Goal: Transaction & Acquisition: Book appointment/travel/reservation

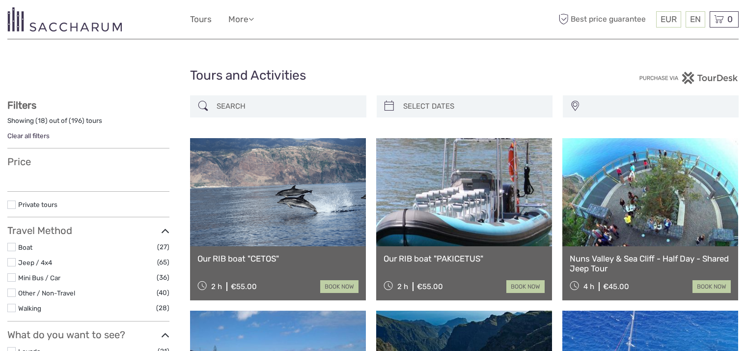
select select
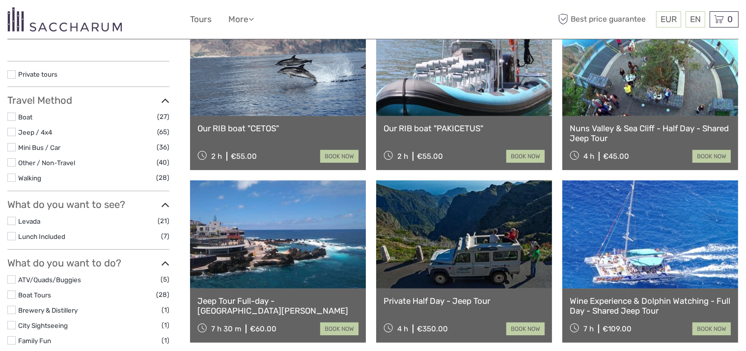
scroll to position [147, 0]
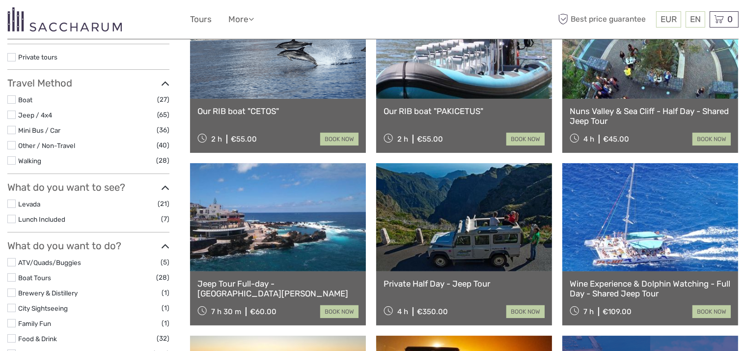
select select
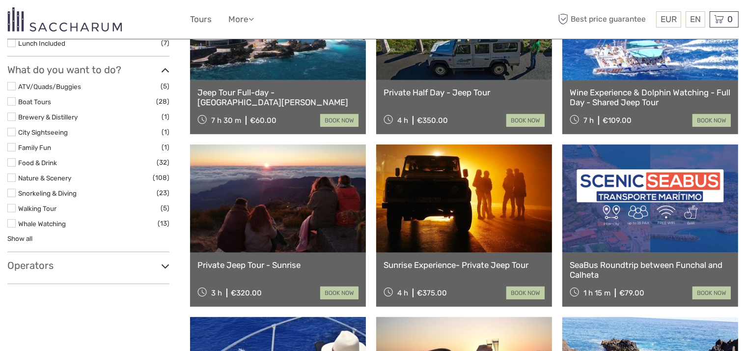
scroll to position [344, 0]
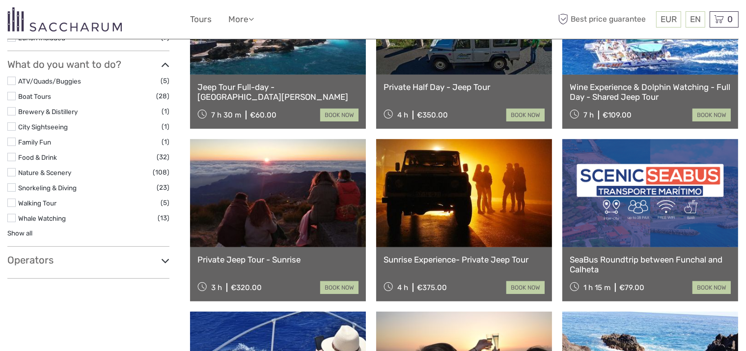
click at [164, 254] on icon at bounding box center [165, 260] width 8 height 13
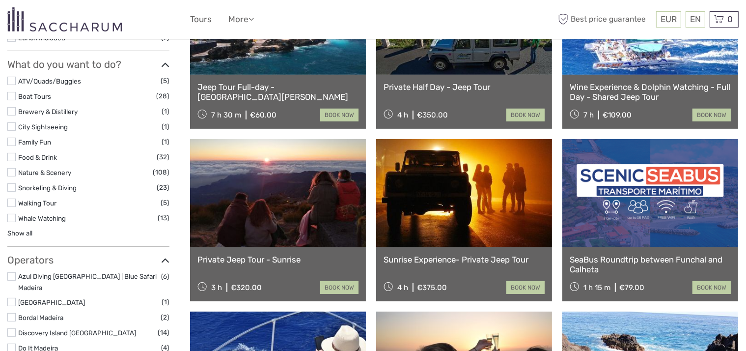
click at [259, 213] on link at bounding box center [278, 193] width 176 height 108
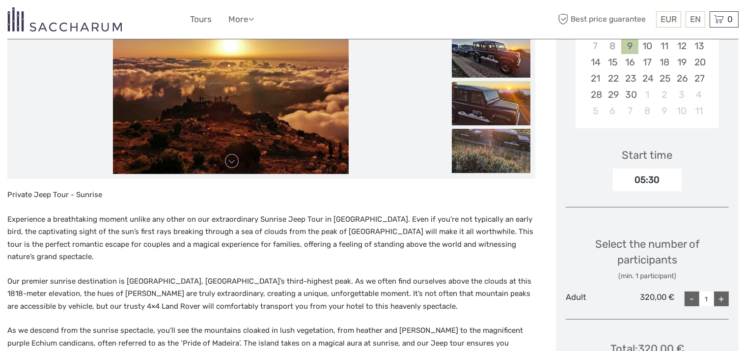
scroll to position [246, 0]
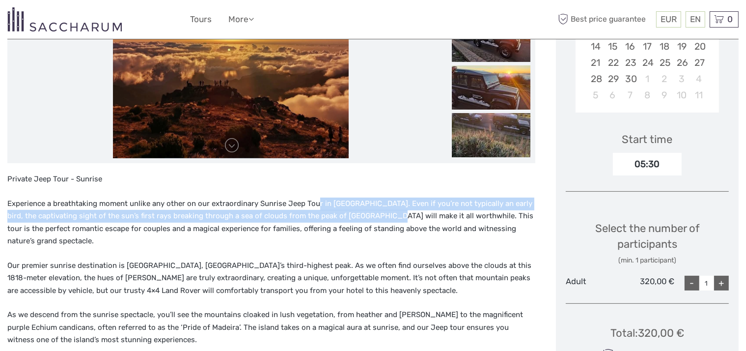
drag, startPoint x: 316, startPoint y: 207, endPoint x: 366, endPoint y: 211, distance: 49.3
click at [366, 211] on p "Experience a breathtaking moment unlike any other on our extraordinary Sunrise …" at bounding box center [271, 223] width 528 height 50
click at [336, 218] on span "Experience a breathtaking moment unlike any other on our extraordinary Sunrise …" at bounding box center [270, 222] width 526 height 47
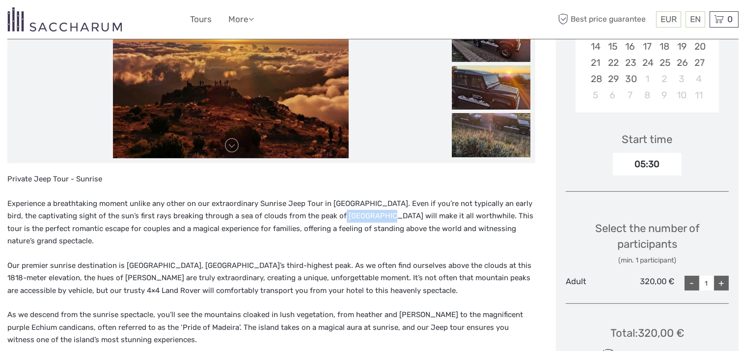
drag, startPoint x: 332, startPoint y: 216, endPoint x: 357, endPoint y: 217, distance: 25.6
click at [357, 217] on span "Experience a breathtaking moment unlike any other on our extraordinary Sunrise …" at bounding box center [270, 222] width 526 height 47
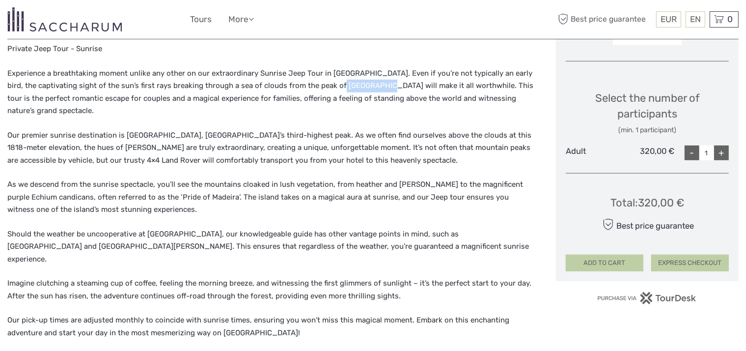
scroll to position [393, 0]
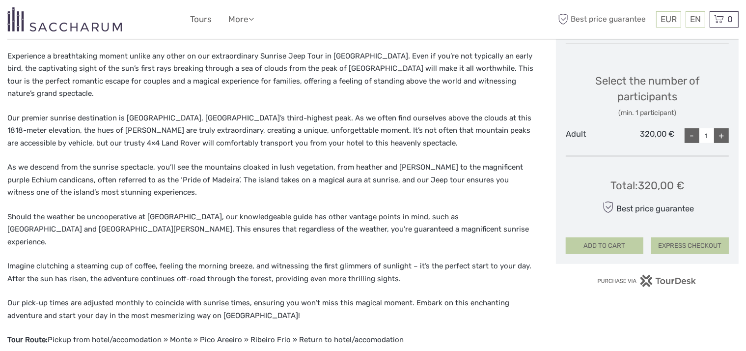
click at [59, 298] on span "Our pick-up times are adjusted monthly to coincide with sunrise times, ensuring…" at bounding box center [258, 309] width 502 height 22
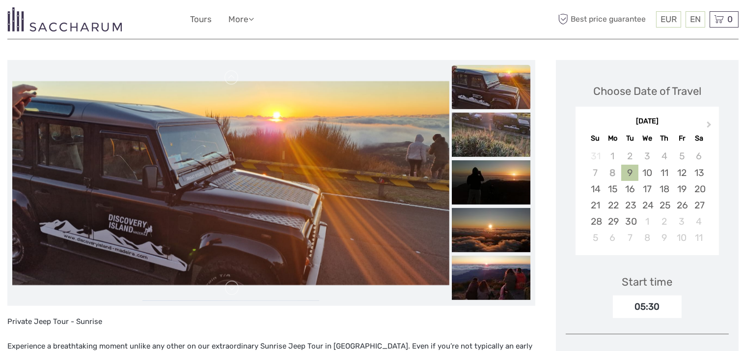
scroll to position [49, 0]
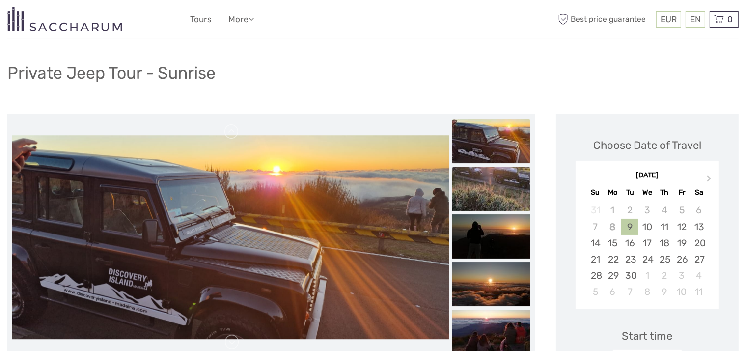
click at [480, 189] on img at bounding box center [491, 189] width 79 height 44
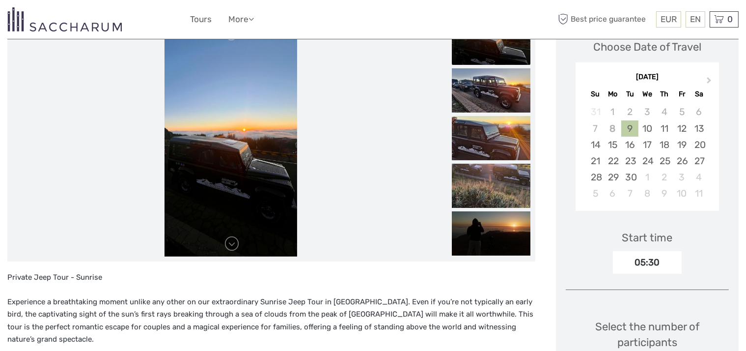
scroll to position [197, 0]
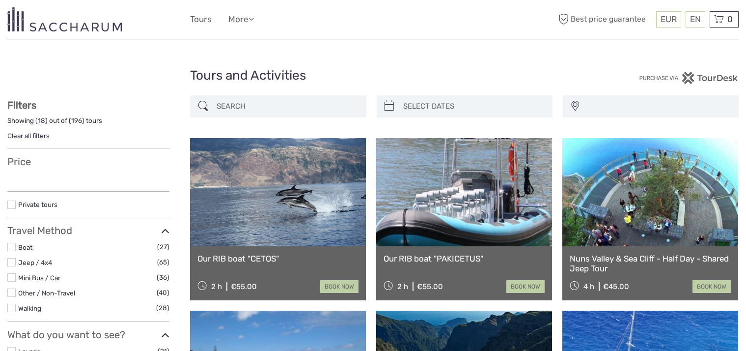
select select
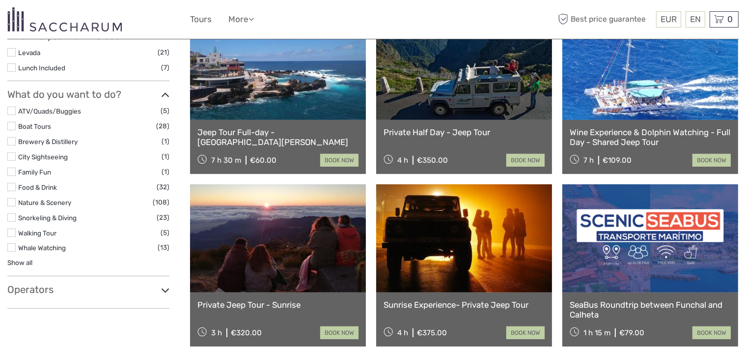
select select
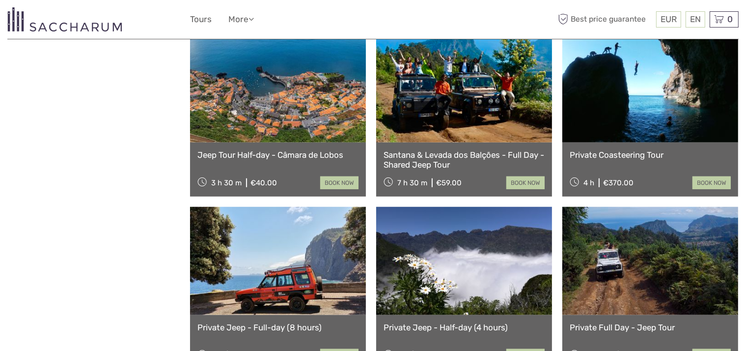
scroll to position [933, 0]
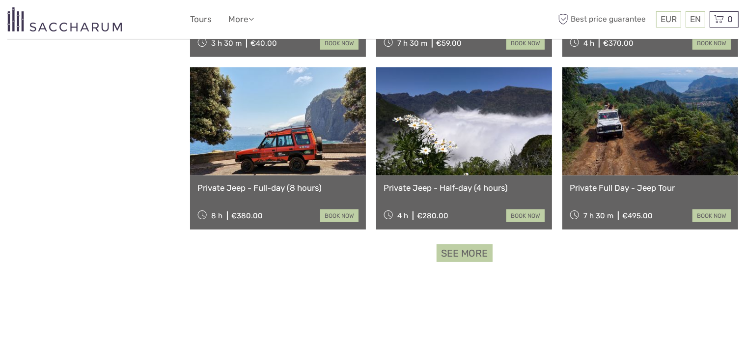
click at [482, 251] on link "See more" at bounding box center [465, 253] width 56 height 18
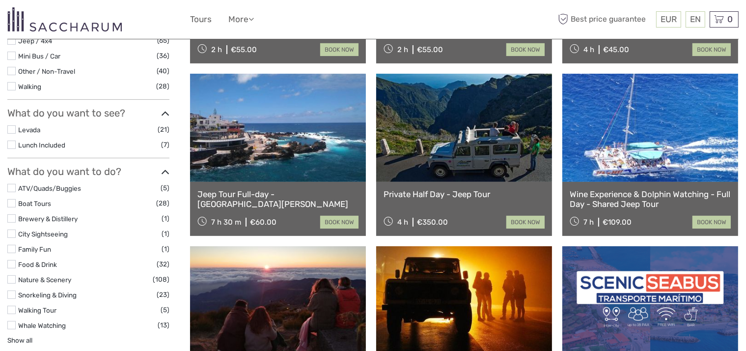
scroll to position [295, 0]
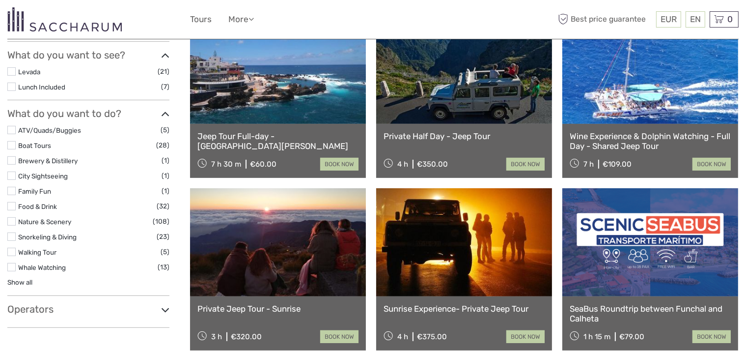
click at [8, 143] on label at bounding box center [11, 145] width 8 height 8
click at [0, 0] on input "checkbox" at bounding box center [0, 0] width 0 height 0
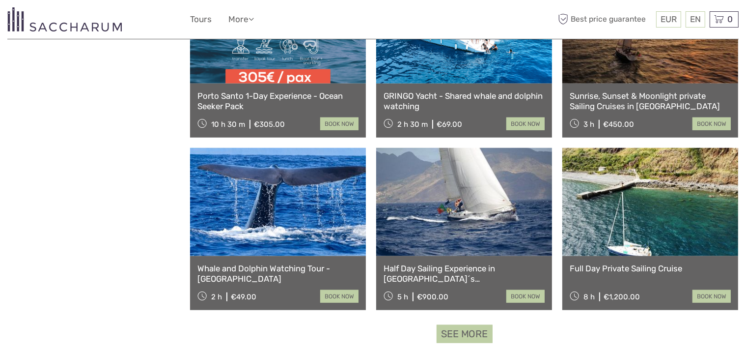
scroll to position [890, 0]
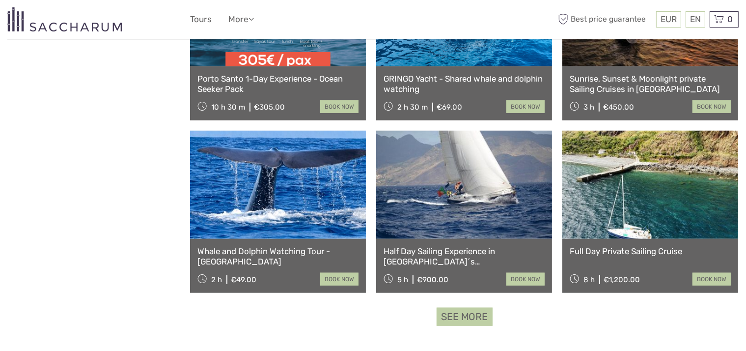
click at [471, 319] on link "See more" at bounding box center [465, 317] width 56 height 18
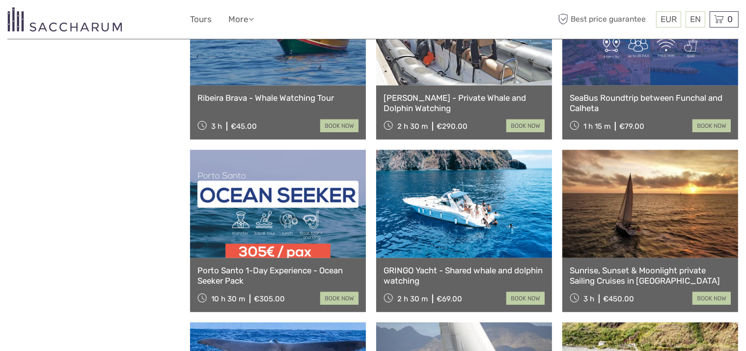
scroll to position [694, 0]
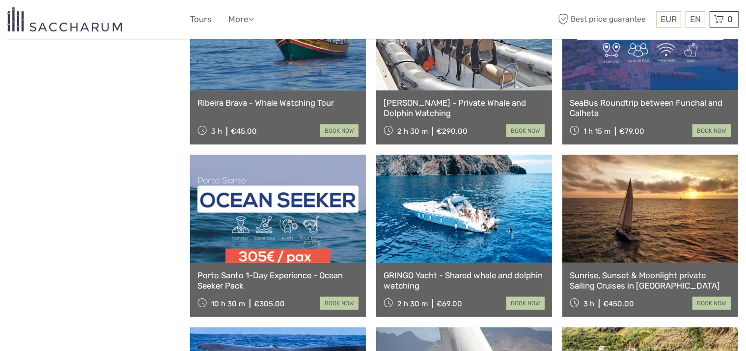
click at [458, 211] on link at bounding box center [464, 209] width 176 height 108
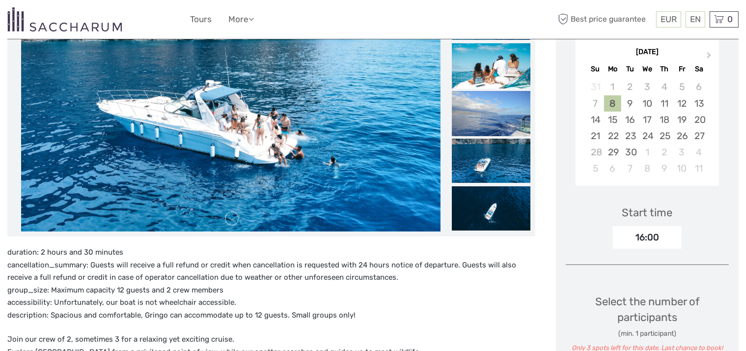
scroll to position [197, 0]
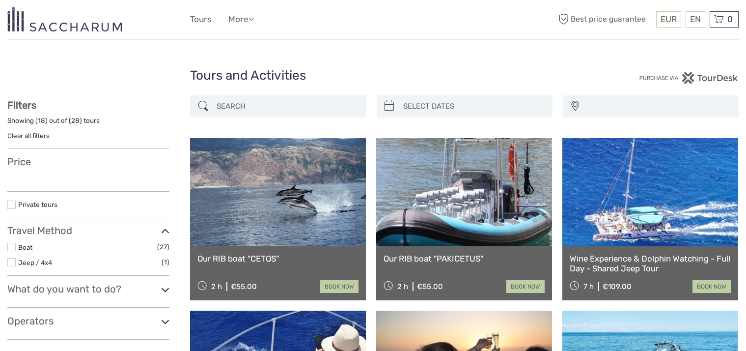
select select
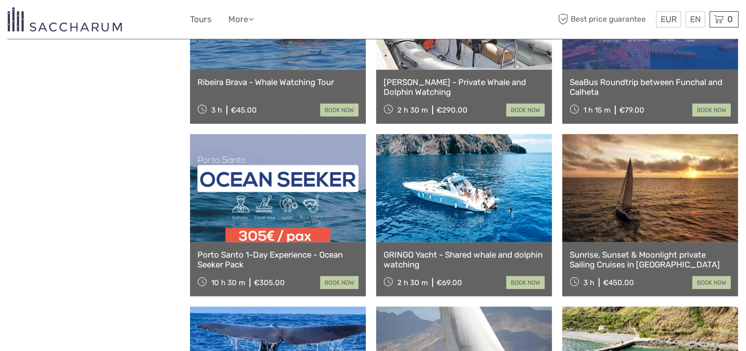
scroll to position [694, 0]
select select
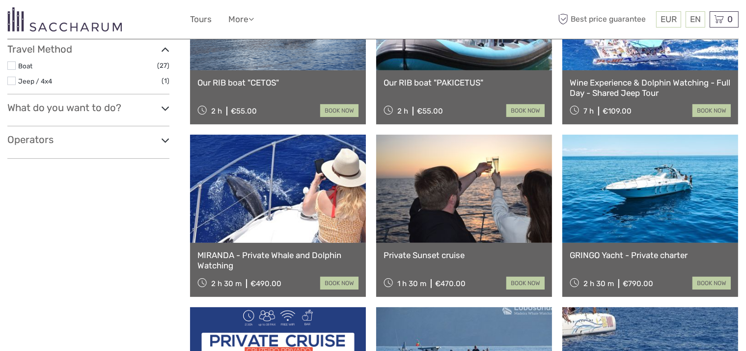
scroll to position [55, 0]
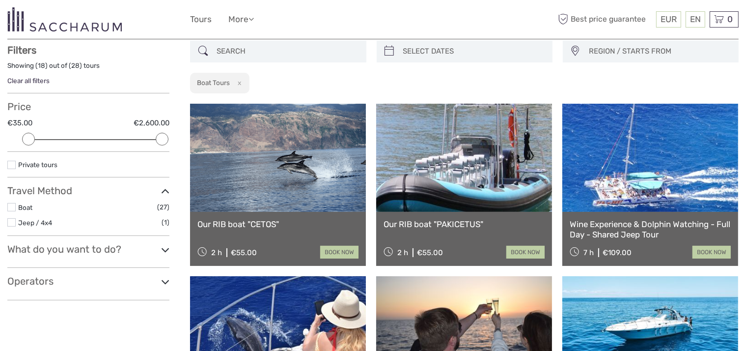
click at [164, 244] on icon at bounding box center [165, 249] width 8 height 13
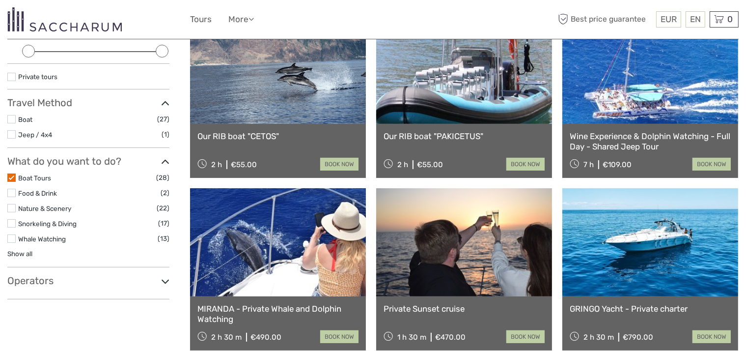
scroll to position [153, 0]
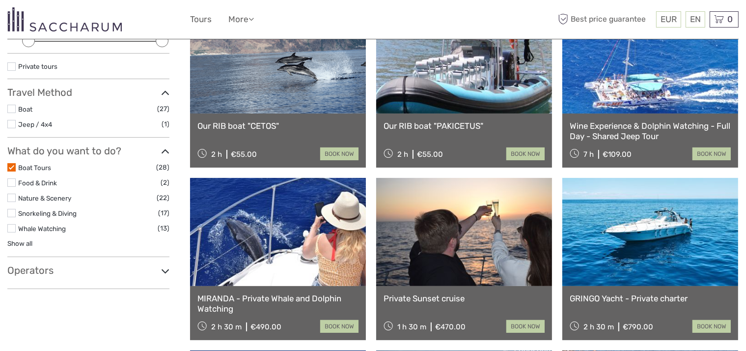
click at [158, 257] on div "Filters Showing ( 18 ) out of ( 28 ) tours Clear all filters Price €35.00 €2,60…" at bounding box center [88, 117] width 162 height 343
click at [150, 264] on h3 "Operators" at bounding box center [88, 270] width 162 height 12
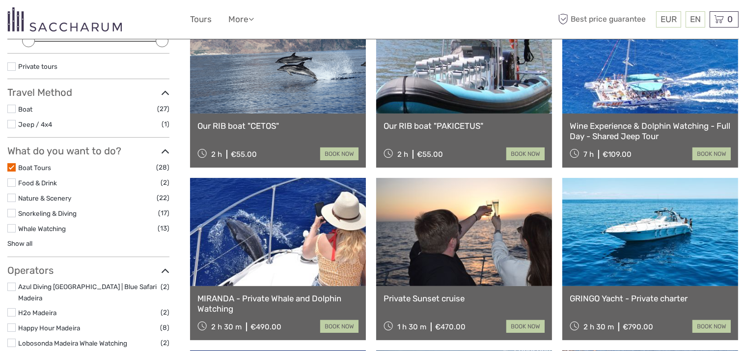
click at [8, 165] on label at bounding box center [11, 167] width 8 height 8
click at [0, 0] on input "checkbox" at bounding box center [0, 0] width 0 height 0
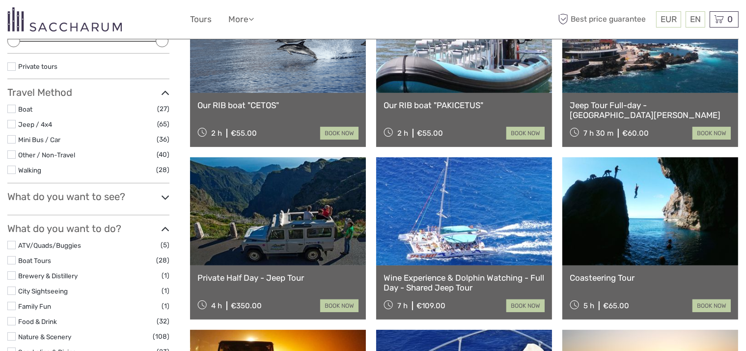
scroll to position [153, 0]
click at [12, 123] on label at bounding box center [11, 124] width 8 height 8
click at [0, 0] on input "checkbox" at bounding box center [0, 0] width 0 height 0
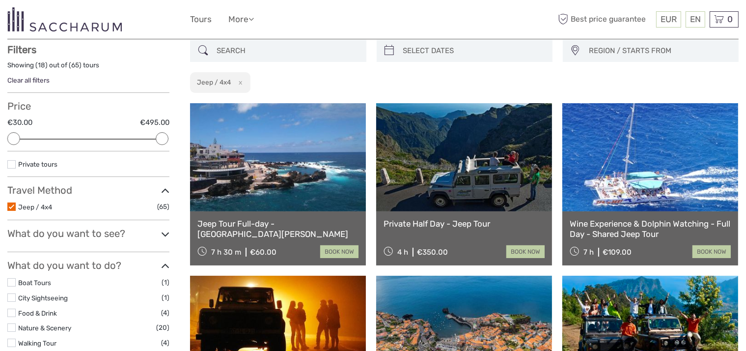
scroll to position [55, 0]
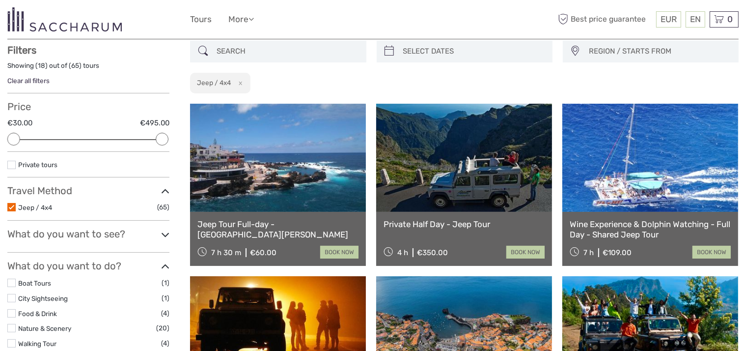
click at [295, 176] on link at bounding box center [278, 158] width 176 height 108
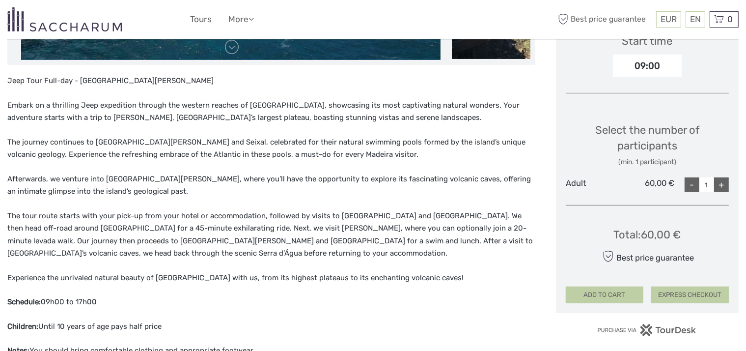
scroll to position [393, 0]
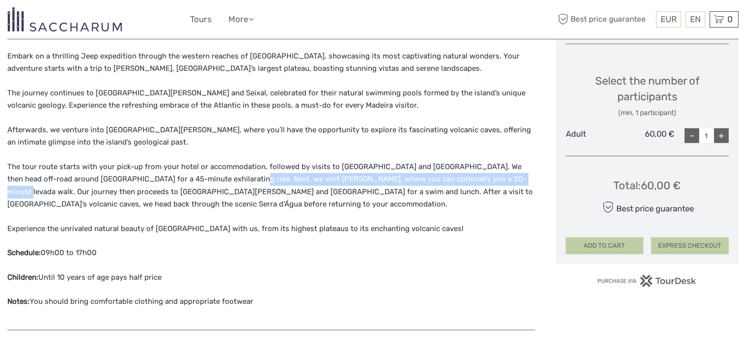
drag, startPoint x: 217, startPoint y: 177, endPoint x: 472, endPoint y: 182, distance: 255.1
click at [484, 178] on span "The tour route starts with your pick-up from your hotel or accommodation, follo…" at bounding box center [270, 185] width 526 height 47
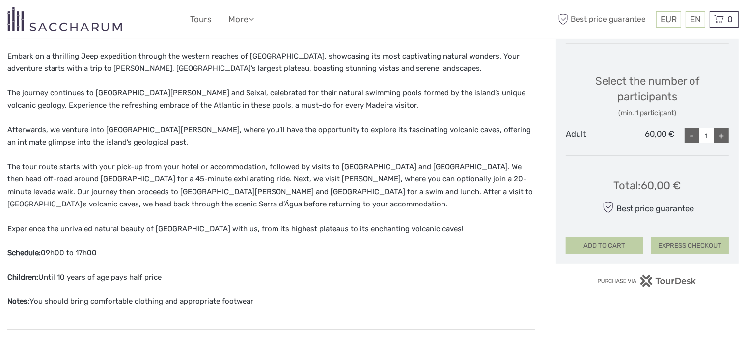
drag, startPoint x: 256, startPoint y: 187, endPoint x: 205, endPoint y: 190, distance: 50.7
click at [255, 187] on span "The tour route starts with your pick-up from your hotel or accommodation, follo…" at bounding box center [270, 185] width 526 height 47
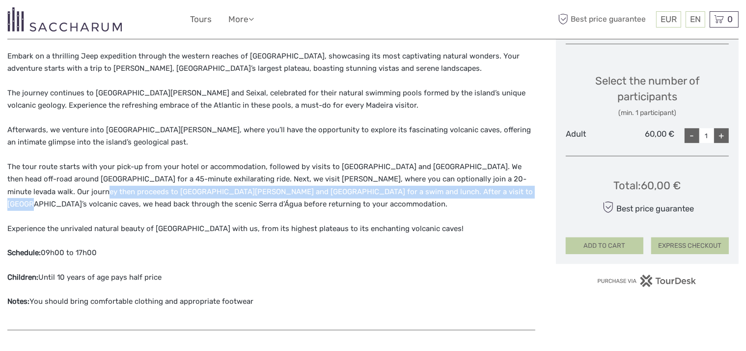
drag, startPoint x: 49, startPoint y: 190, endPoint x: 426, endPoint y: 201, distance: 377.0
click at [448, 189] on span "The tour route starts with your pick-up from your hotel or accommodation, follo…" at bounding box center [270, 185] width 526 height 47
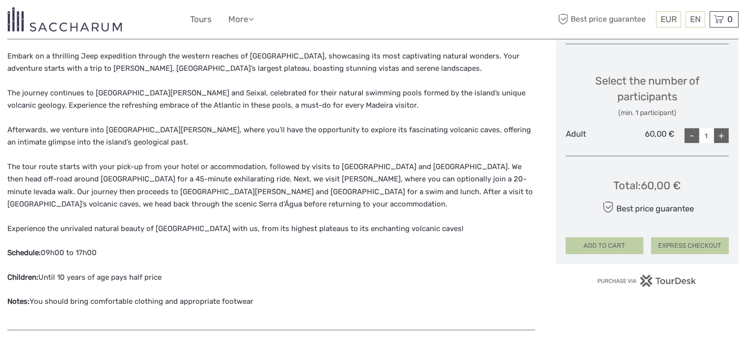
click at [206, 227] on span "Experience the unrivaled natural beauty of [GEOGRAPHIC_DATA] with us, from its …" at bounding box center [235, 228] width 456 height 9
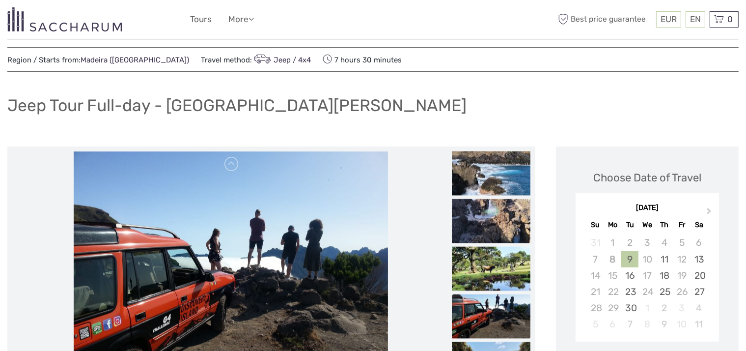
scroll to position [0, 0]
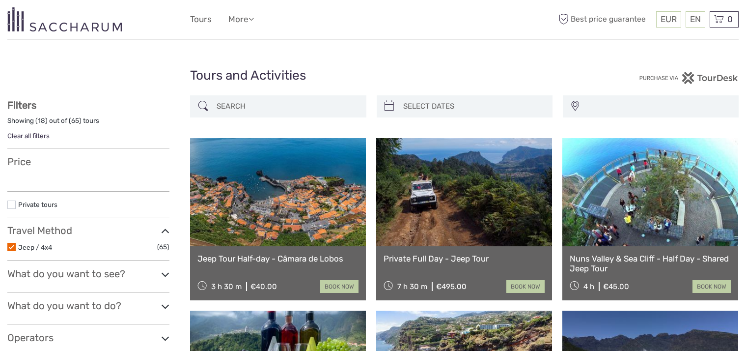
select select
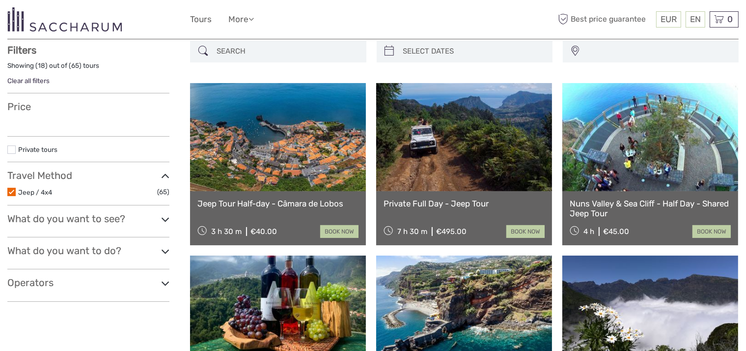
scroll to position [55, 0]
select select
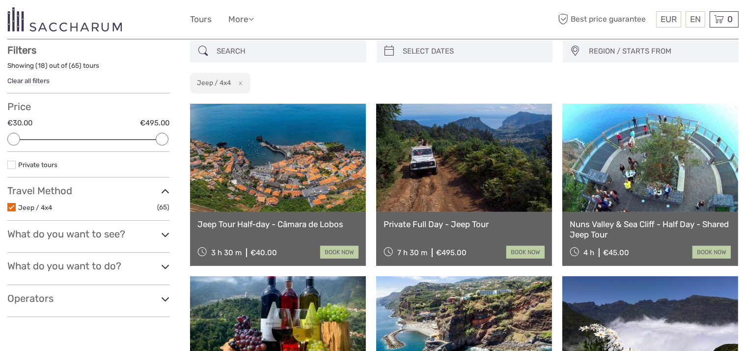
click at [301, 187] on link at bounding box center [278, 158] width 176 height 108
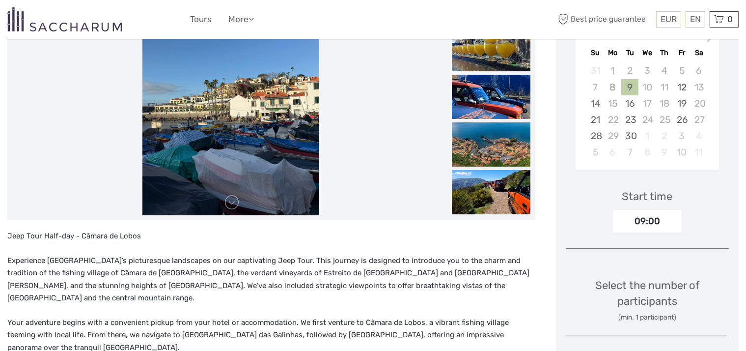
scroll to position [246, 0]
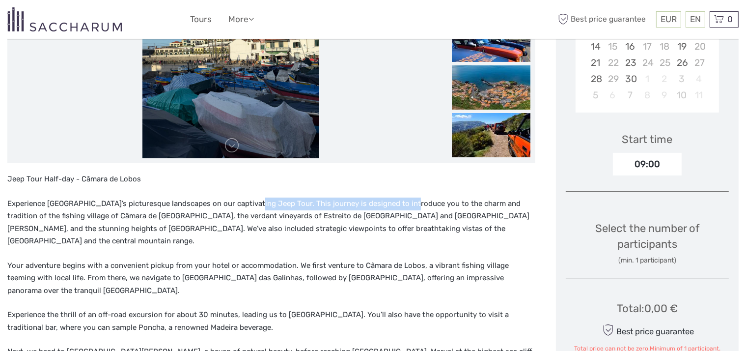
drag, startPoint x: 250, startPoint y: 205, endPoint x: 402, endPoint y: 203, distance: 152.8
click at [402, 203] on span "Experience [GEOGRAPHIC_DATA]’s picturesque landscapes on our captivating Jeep T…" at bounding box center [268, 222] width 522 height 47
click at [398, 207] on span "Experience [GEOGRAPHIC_DATA]’s picturesque landscapes on our captivating Jeep T…" at bounding box center [268, 222] width 522 height 47
click at [272, 219] on p "Experience [GEOGRAPHIC_DATA]’s picturesque landscapes on our captivating Jeep T…" at bounding box center [271, 223] width 528 height 50
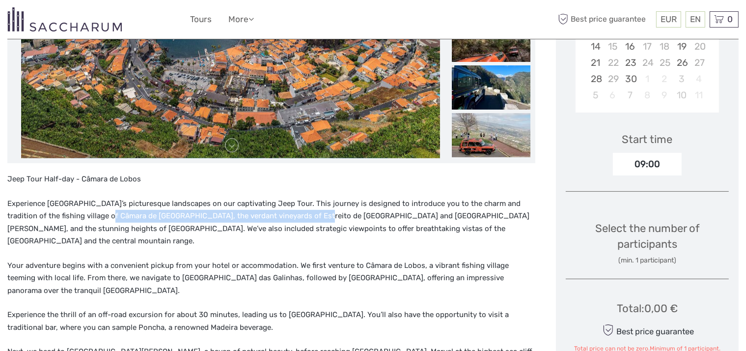
drag, startPoint x: 82, startPoint y: 215, endPoint x: 290, endPoint y: 215, distance: 208.8
click at [290, 215] on span "Experience [GEOGRAPHIC_DATA]’s picturesque landscapes on our captivating Jeep T…" at bounding box center [268, 222] width 522 height 47
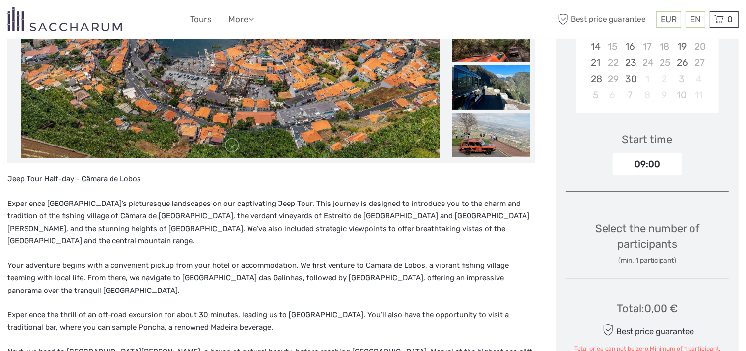
click at [292, 222] on span "Experience Madeira Island’s picturesque landscapes on our captivating Jeep Tour…" at bounding box center [268, 222] width 522 height 47
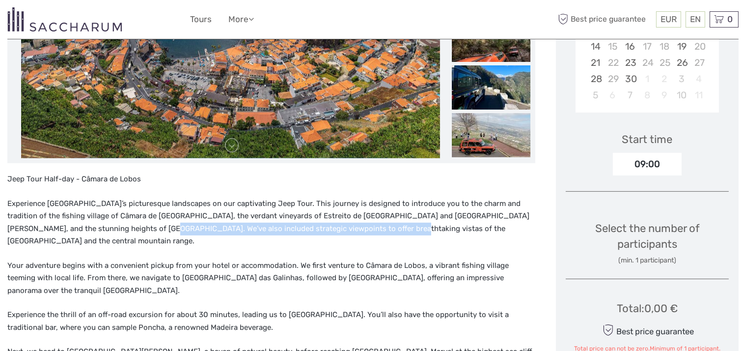
drag, startPoint x: 86, startPoint y: 227, endPoint x: 328, endPoint y: 227, distance: 241.7
click at [319, 227] on span "Experience Madeira Island’s picturesque landscapes on our captivating Jeep Tour…" at bounding box center [268, 222] width 522 height 47
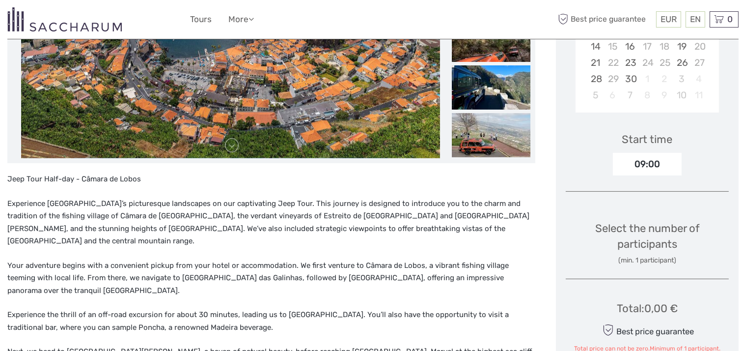
click at [330, 228] on span "Experience Madeira Island’s picturesque landscapes on our captivating Jeep Tour…" at bounding box center [268, 222] width 522 height 47
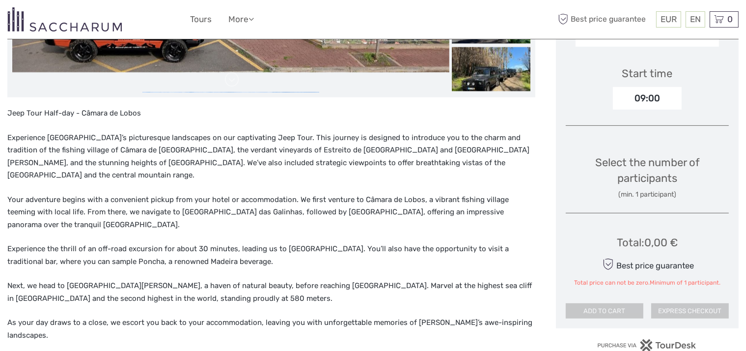
scroll to position [344, 0]
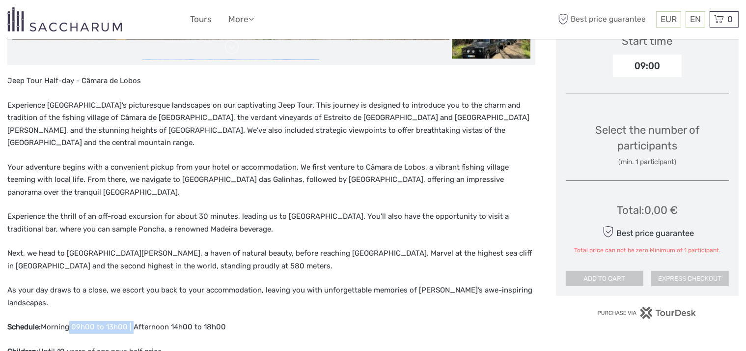
drag, startPoint x: 67, startPoint y: 298, endPoint x: 130, endPoint y: 296, distance: 62.9
click at [130, 322] on span "Morning 09h00 to 13h00 | Afternoon 14h00 to 18h00" at bounding box center [133, 326] width 185 height 9
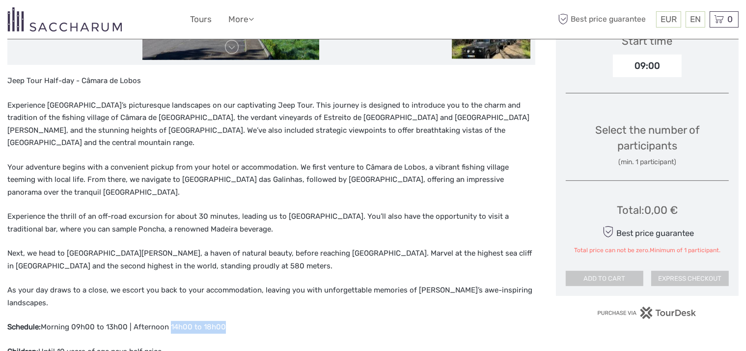
drag, startPoint x: 168, startPoint y: 299, endPoint x: 218, endPoint y: 301, distance: 50.1
click at [218, 322] on span "Morning 09h00 to 13h00 | Afternoon 14h00 to 18h00" at bounding box center [133, 326] width 185 height 9
click at [189, 306] on div "Jeep Tour Half-day - Câmara de Lobos Experience Madeira Island’s picturesque la…" at bounding box center [271, 234] width 528 height 319
drag, startPoint x: 168, startPoint y: 297, endPoint x: 222, endPoint y: 298, distance: 54.1
click at [222, 322] on span "Morning 09h00 to 13h00 | Afternoon 14h00 to 18h00" at bounding box center [133, 326] width 185 height 9
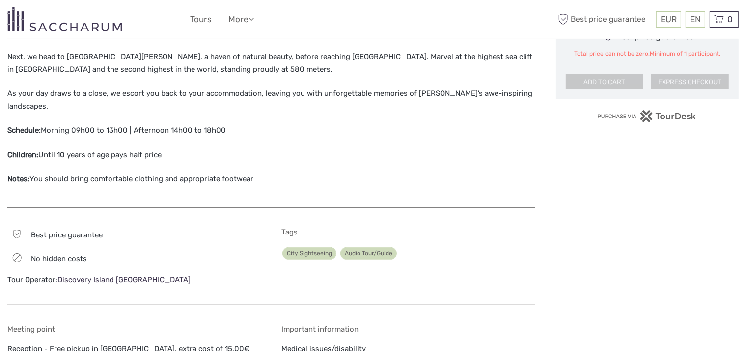
scroll to position [639, 0]
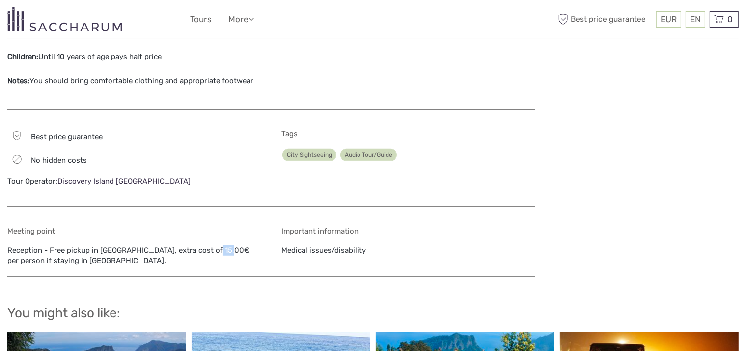
drag, startPoint x: 176, startPoint y: 219, endPoint x: 187, endPoint y: 222, distance: 11.1
click at [187, 227] on div "Meeting point Reception - Free pickup in Funchal, extra cost of 15,00€ per pers…" at bounding box center [134, 247] width 254 height 40
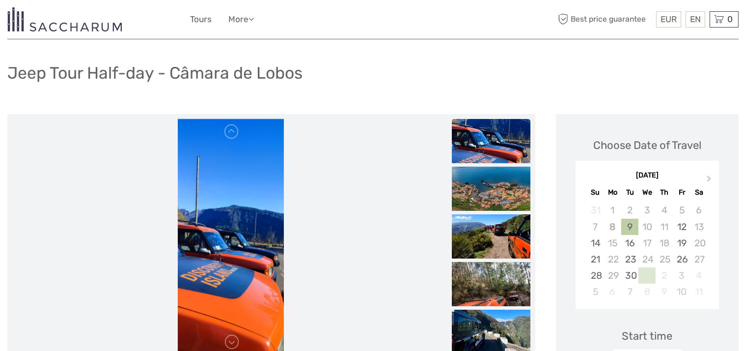
scroll to position [147, 0]
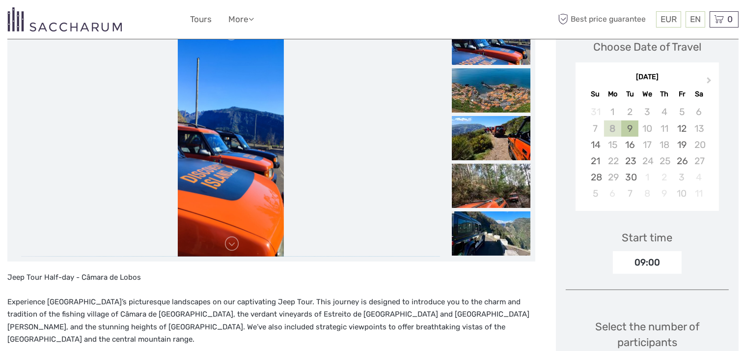
click at [614, 130] on div "8" at bounding box center [612, 128] width 17 height 16
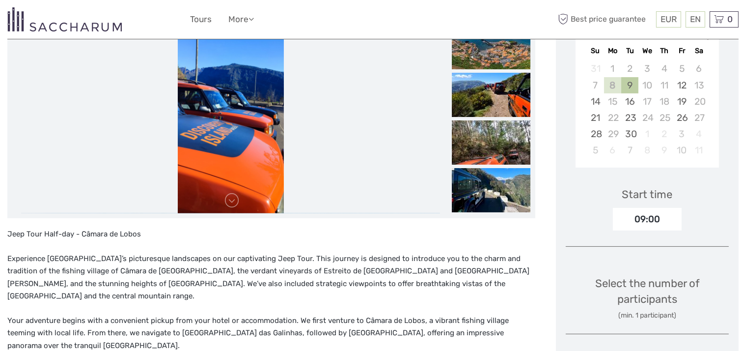
scroll to position [98, 0]
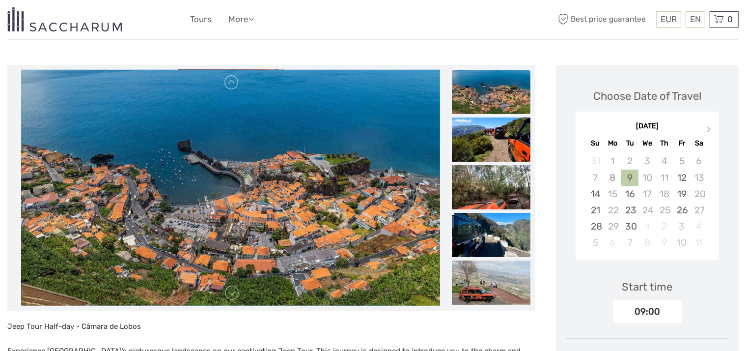
click at [632, 178] on div "9" at bounding box center [630, 178] width 17 height 16
click at [646, 178] on div "10" at bounding box center [647, 178] width 17 height 16
click at [622, 177] on div "9" at bounding box center [630, 178] width 17 height 16
click at [613, 175] on div "8" at bounding box center [612, 178] width 17 height 16
click at [631, 175] on div "9" at bounding box center [630, 178] width 17 height 16
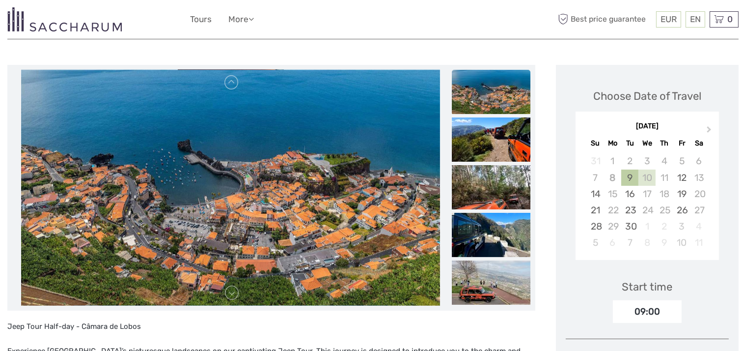
click at [647, 176] on div "10" at bounding box center [647, 178] width 17 height 16
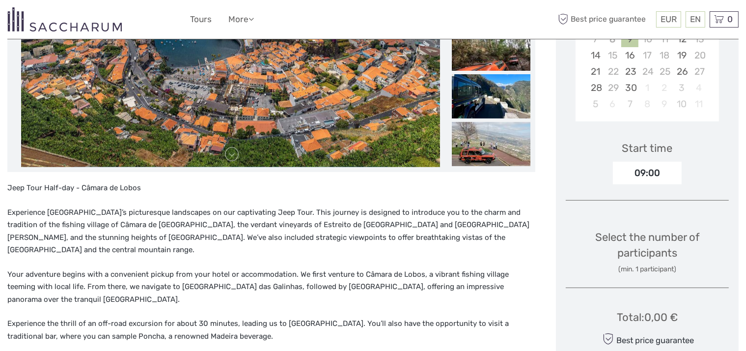
scroll to position [295, 0]
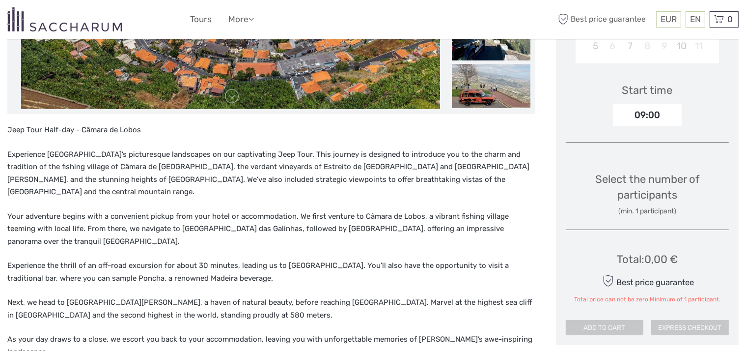
click at [653, 215] on div "Select the number of participants (min. 1 participant)" at bounding box center [647, 189] width 163 height 63
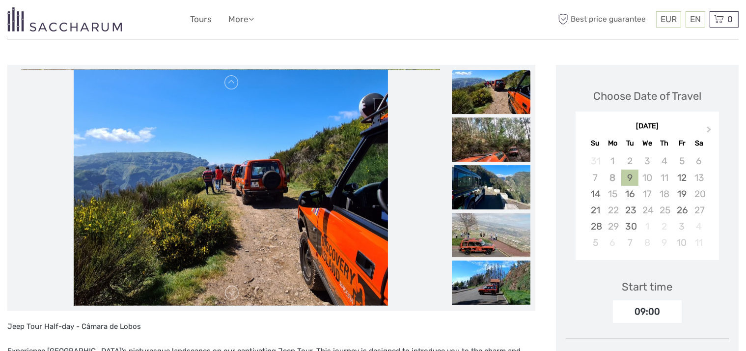
scroll to position [0, 0]
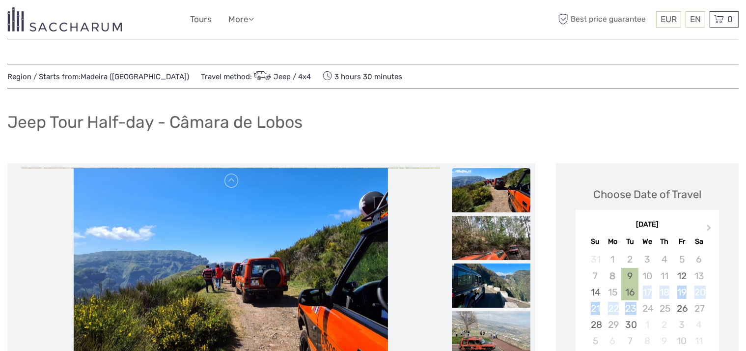
drag, startPoint x: 635, startPoint y: 300, endPoint x: 636, endPoint y: 294, distance: 6.1
click at [634, 297] on div "31 1 2 3 4 5 6 7 8 9 10 11 12 13 14 15 16 17 18 19 20 21 22 23 24 25 26 27 28 2…" at bounding box center [647, 300] width 137 height 98
click at [659, 276] on div "11" at bounding box center [664, 276] width 17 height 16
click at [680, 276] on div "12" at bounding box center [682, 276] width 17 height 16
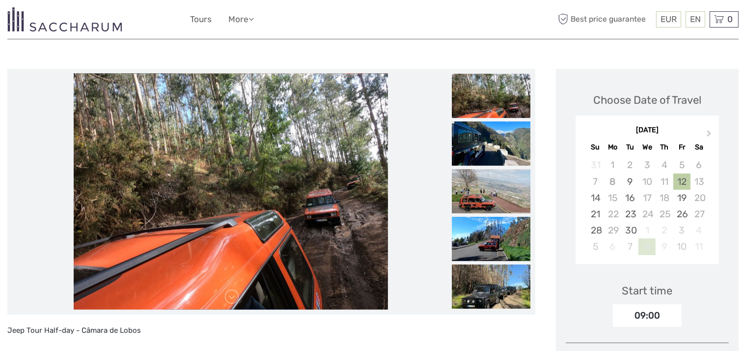
scroll to position [98, 0]
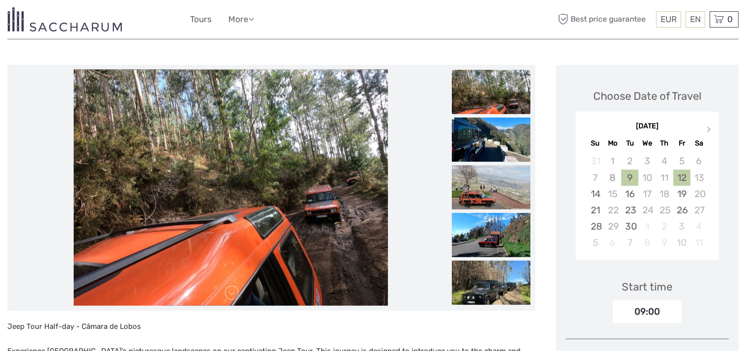
click at [635, 180] on div "9" at bounding box center [630, 178] width 17 height 16
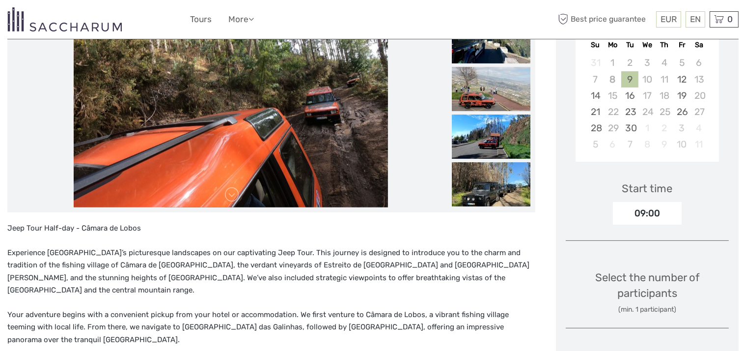
scroll to position [197, 0]
click at [643, 212] on div "09:00" at bounding box center [647, 213] width 69 height 23
click at [647, 212] on div "09:00" at bounding box center [647, 213] width 69 height 23
click at [644, 210] on div "09:00" at bounding box center [647, 213] width 69 height 23
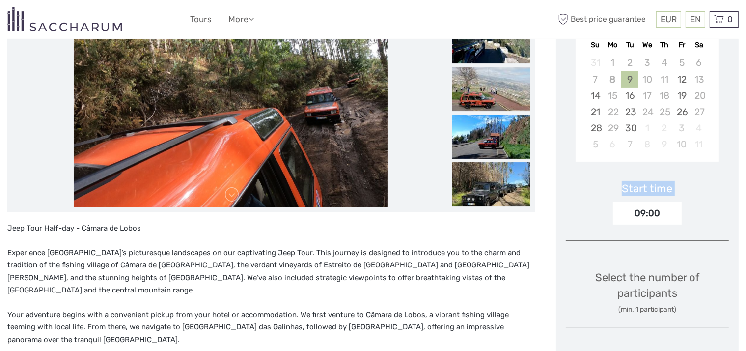
click at [644, 210] on div "09:00" at bounding box center [647, 213] width 69 height 23
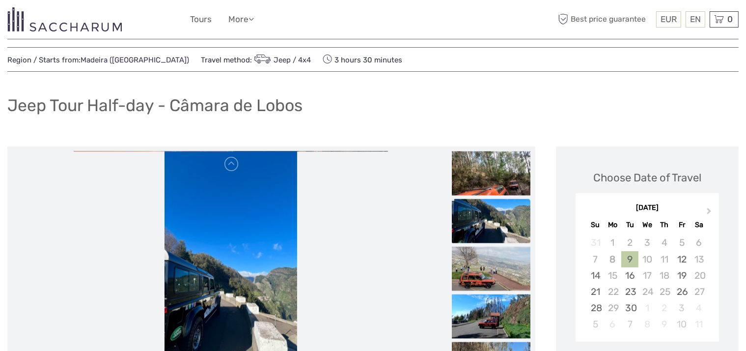
scroll to position [0, 0]
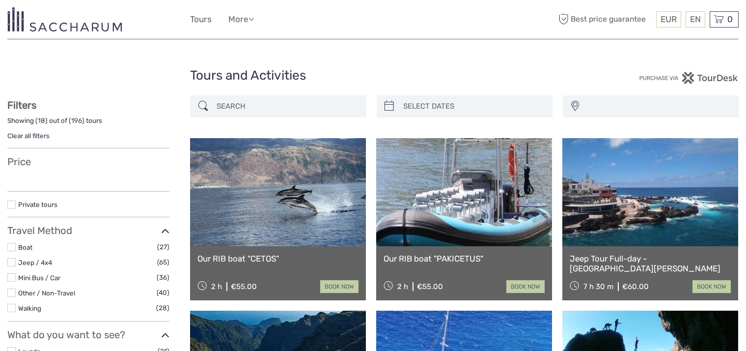
select select
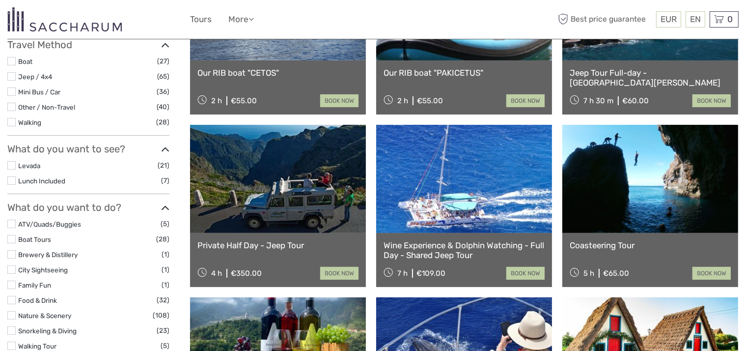
scroll to position [197, 0]
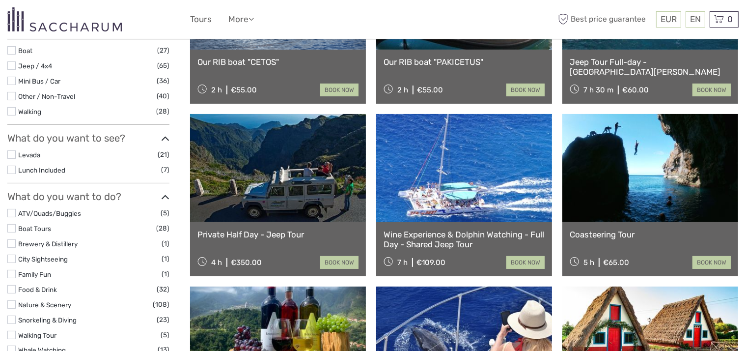
select select
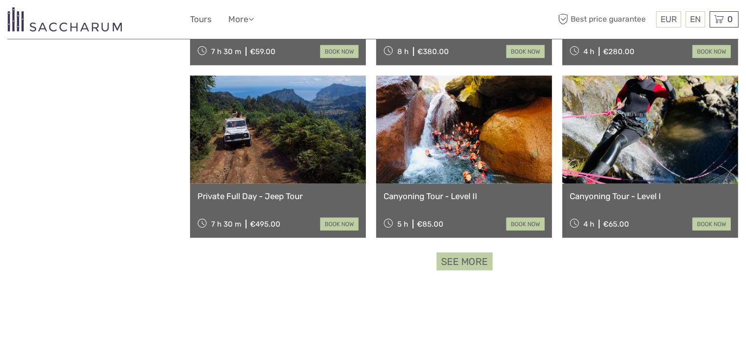
scroll to position [934, 0]
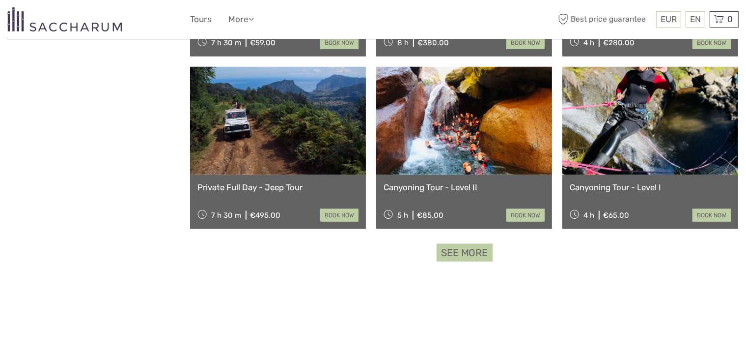
click at [473, 258] on link "See more" at bounding box center [465, 253] width 56 height 18
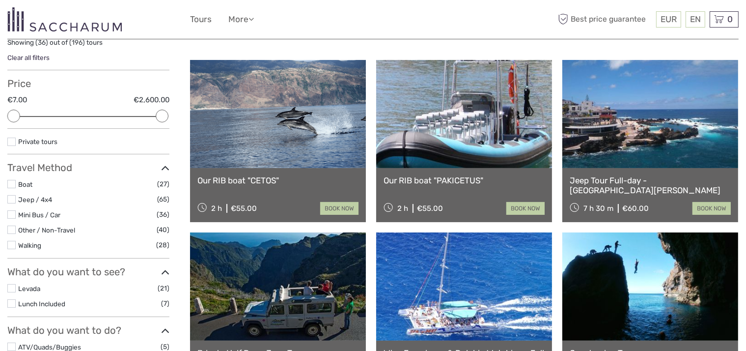
scroll to position [0, 0]
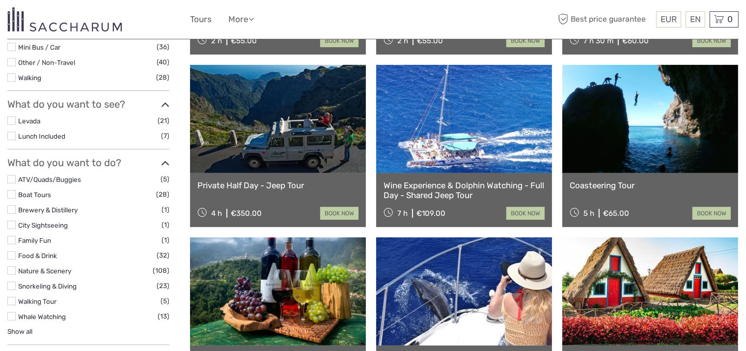
click at [13, 193] on label at bounding box center [11, 194] width 8 height 8
click at [0, 0] on input "checkbox" at bounding box center [0, 0] width 0 height 0
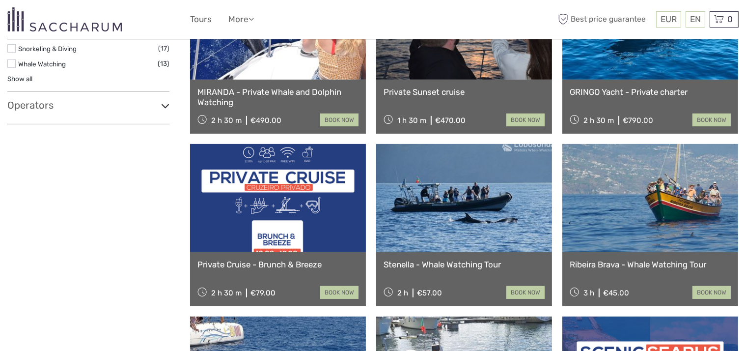
scroll to position [448, 0]
